Goal: Check status: Check status

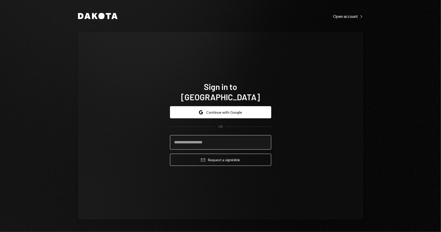
click at [228, 139] on input "email" at bounding box center [220, 142] width 101 height 14
type input "**********"
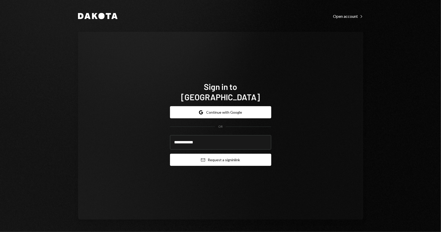
click at [227, 157] on button "Email Request a sign in link" at bounding box center [220, 160] width 101 height 12
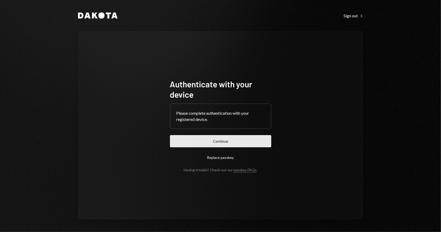
click at [217, 140] on button "Continue" at bounding box center [220, 141] width 101 height 12
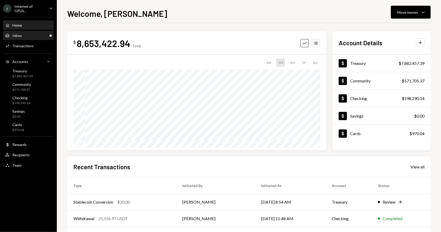
click at [42, 35] on div "Inbox Inbox" at bounding box center [28, 35] width 47 height 5
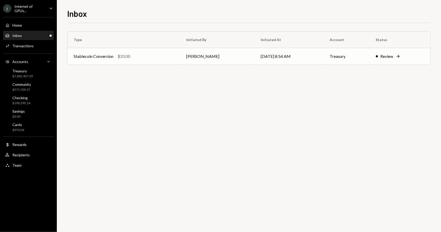
click at [274, 57] on td "09/11/25 8:54 AM" at bounding box center [289, 56] width 69 height 17
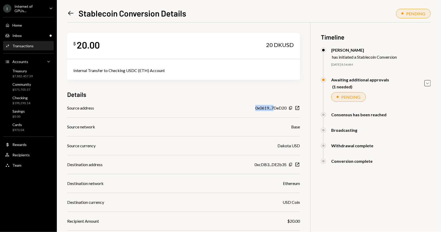
drag, startPoint x: 271, startPoint y: 107, endPoint x: 254, endPoint y: 106, distance: 17.1
click at [254, 106] on div "Source address 0x0619...7DeD20 Copy New Window" at bounding box center [183, 108] width 233 height 6
drag, startPoint x: 167, startPoint y: 73, endPoint x: 147, endPoint y: 69, distance: 21.1
click at [147, 69] on div "Internal Transfer to Checking USDC (ETH) Account" at bounding box center [183, 71] width 221 height 6
drag, startPoint x: 97, startPoint y: 74, endPoint x: 177, endPoint y: 79, distance: 80.6
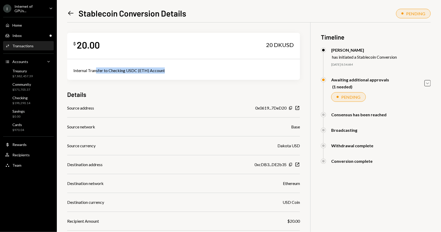
click at [174, 79] on div "Internal Transfer to Checking USDC (ETH) Account" at bounding box center [183, 70] width 233 height 19
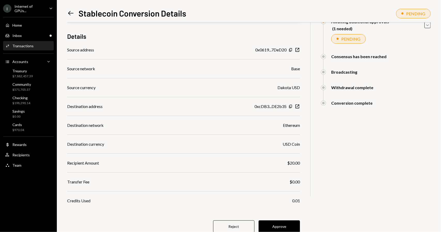
scroll to position [75, 0]
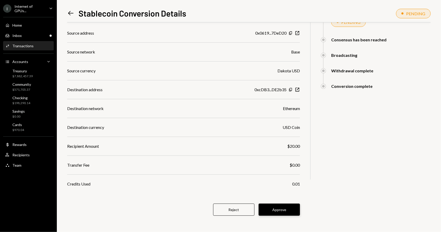
click at [283, 209] on button "Approve" at bounding box center [279, 210] width 41 height 12
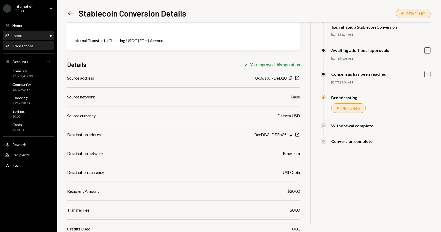
click at [27, 37] on div "Inbox Inbox" at bounding box center [28, 35] width 47 height 5
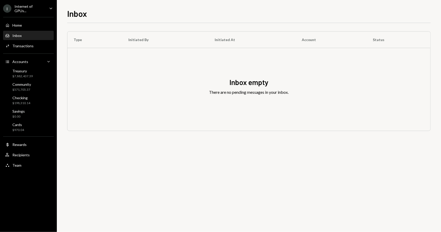
click at [32, 35] on div "Inbox Inbox" at bounding box center [28, 35] width 47 height 5
click at [119, 96] on div "Inbox empty There are no pending messages in your inbox." at bounding box center [249, 89] width 363 height 83
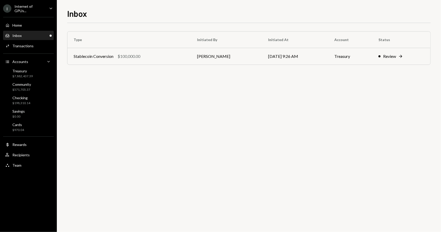
click at [24, 35] on div "Inbox Inbox" at bounding box center [28, 35] width 47 height 5
click at [390, 58] on div "Review" at bounding box center [390, 56] width 13 height 6
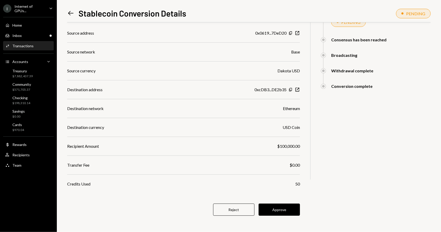
scroll to position [30, 0]
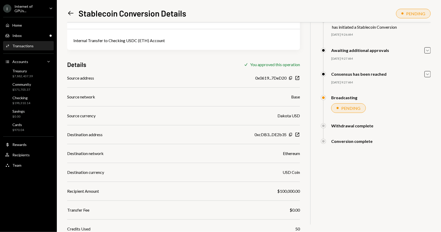
drag, startPoint x: 295, startPoint y: 10, endPoint x: 301, endPoint y: 10, distance: 6.2
click at [295, 10] on div "Left Arrow Stablecoin Conversion Details PENDING" at bounding box center [249, 12] width 364 height 11
